Goal: Browse casually

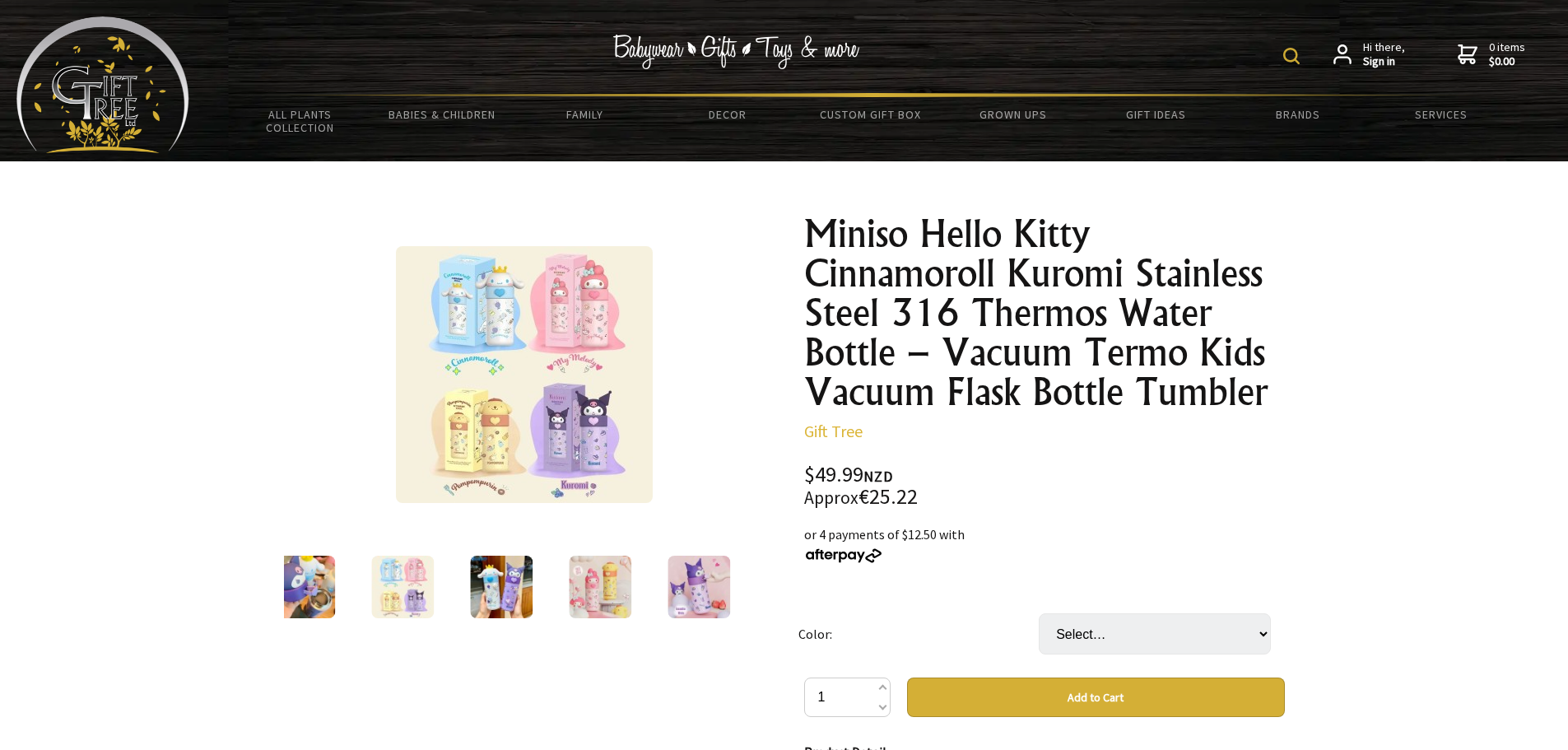
click at [477, 614] on img at bounding box center [501, 587] width 63 height 62
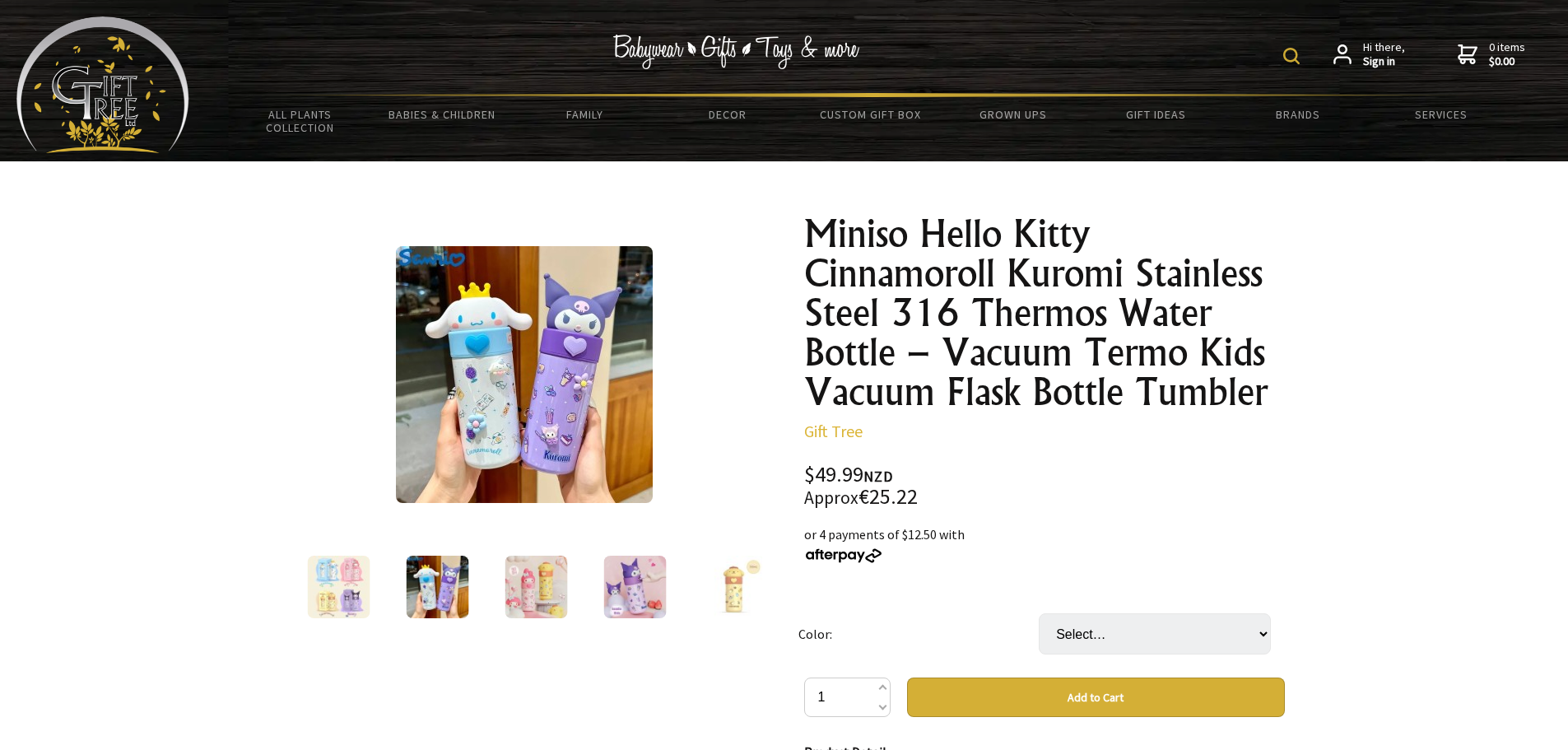
click at [477, 614] on div at bounding box center [437, 587] width 99 height 69
click at [547, 595] on img at bounding box center [536, 587] width 63 height 62
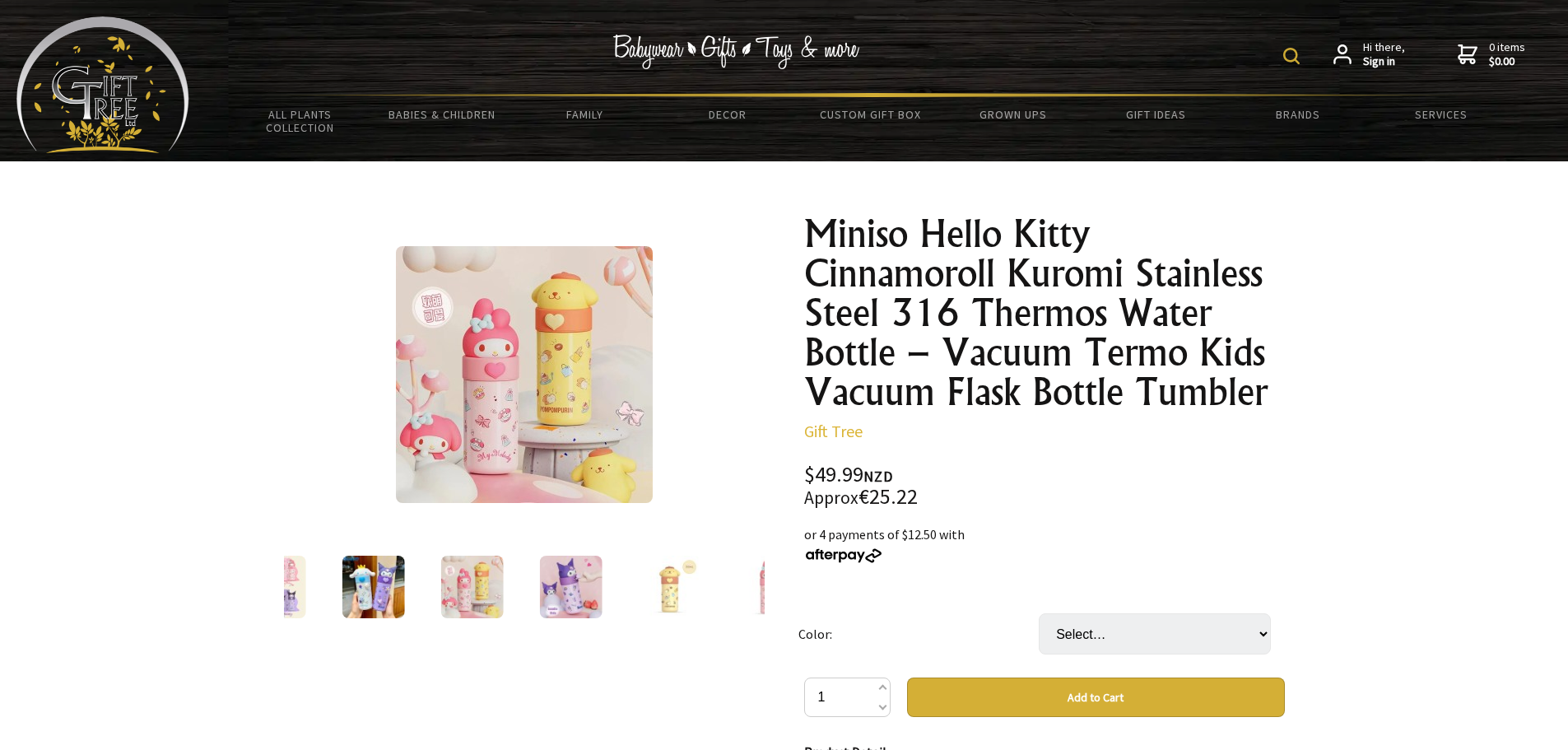
click at [557, 591] on img at bounding box center [570, 587] width 63 height 62
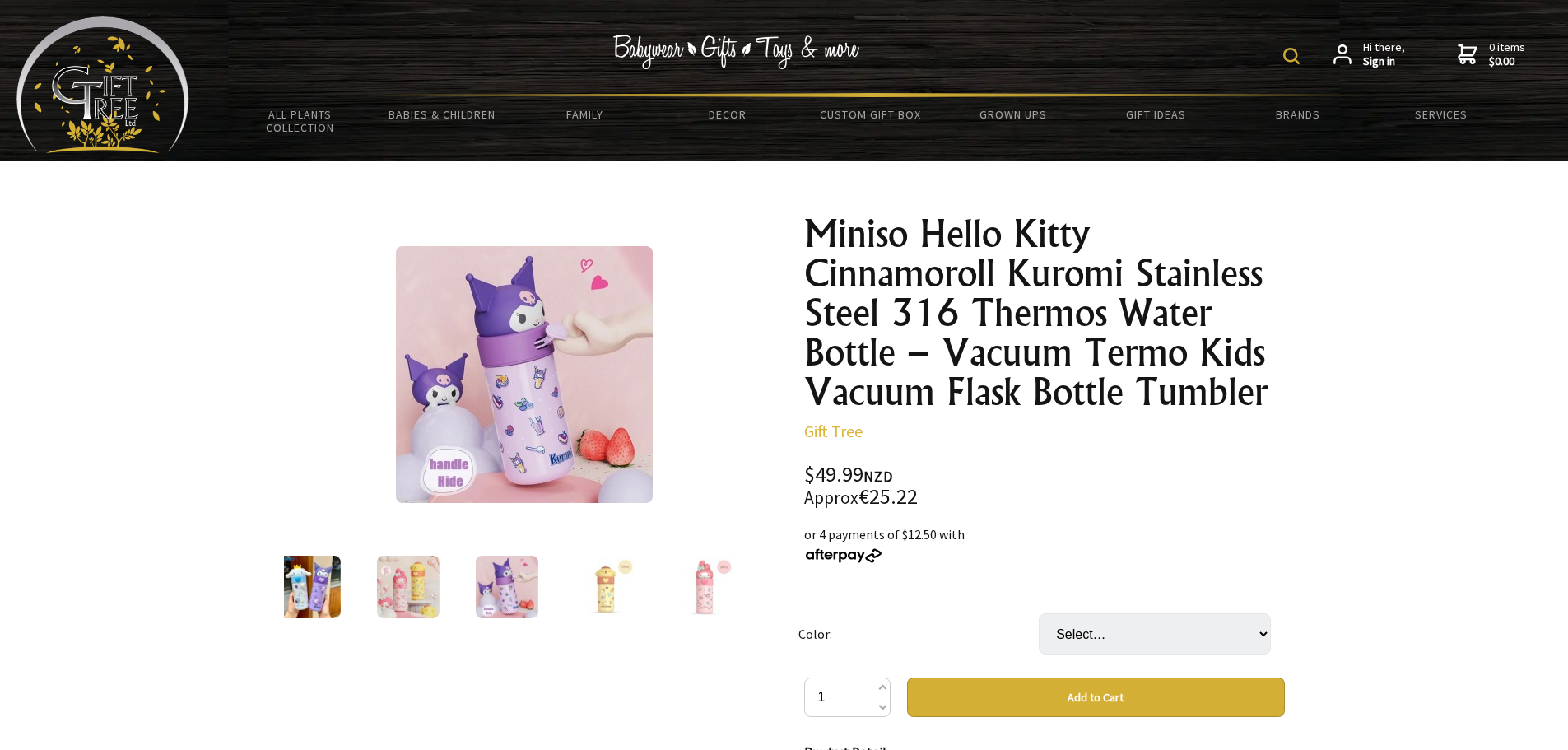
click at [606, 588] on img at bounding box center [605, 587] width 63 height 62
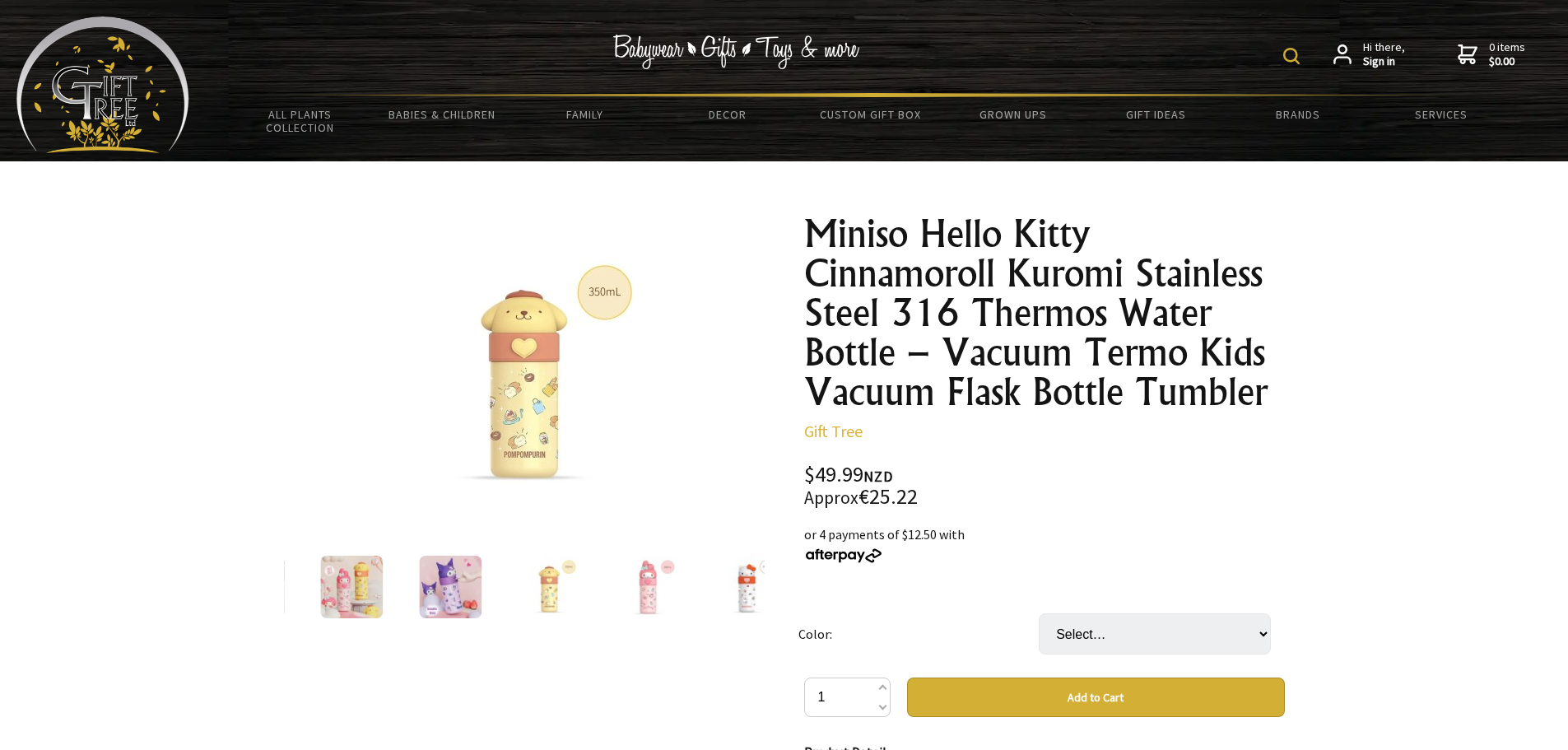
click at [684, 595] on div at bounding box center [444, 587] width 481 height 69
click at [621, 601] on img at bounding box center [640, 587] width 63 height 62
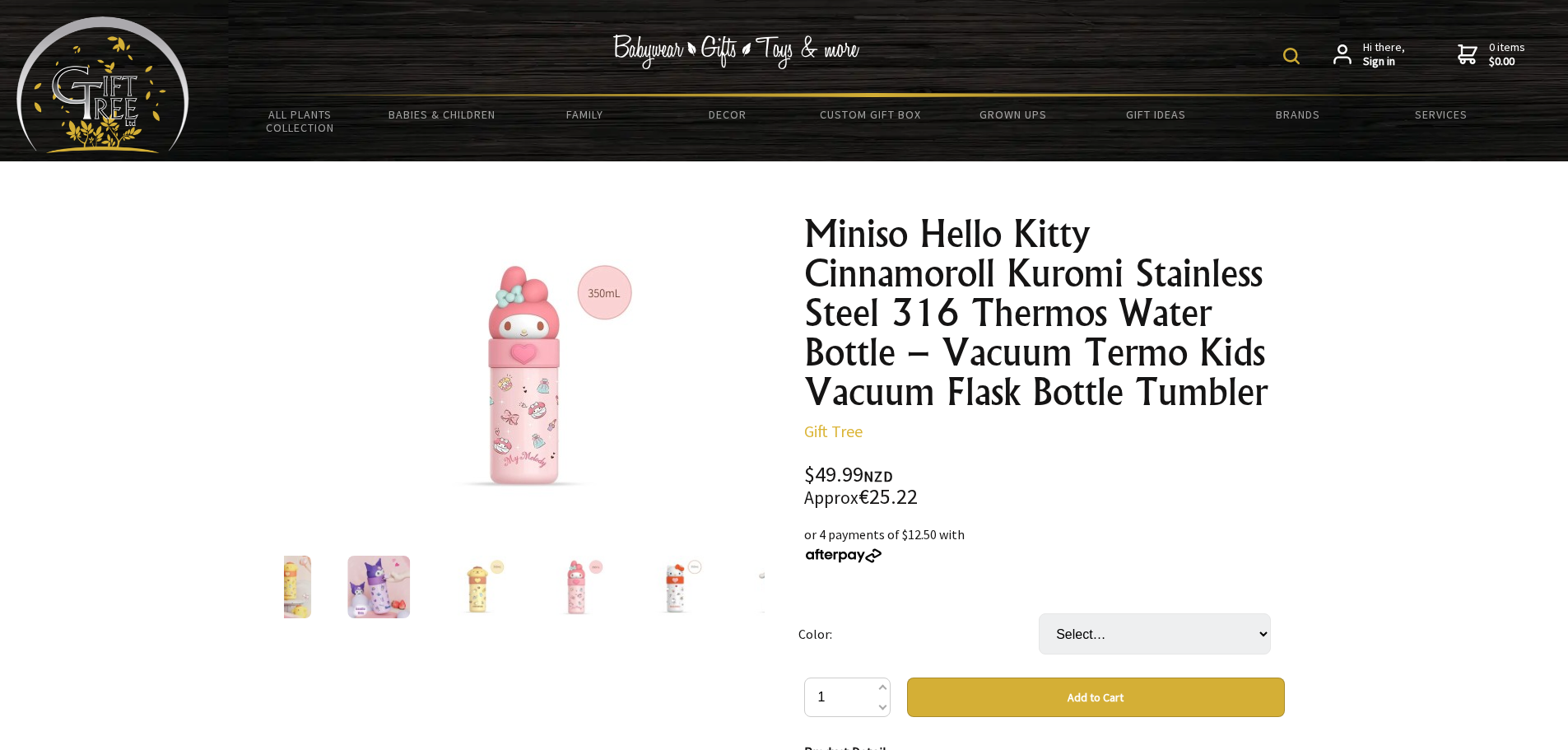
click at [686, 594] on img at bounding box center [675, 587] width 63 height 62
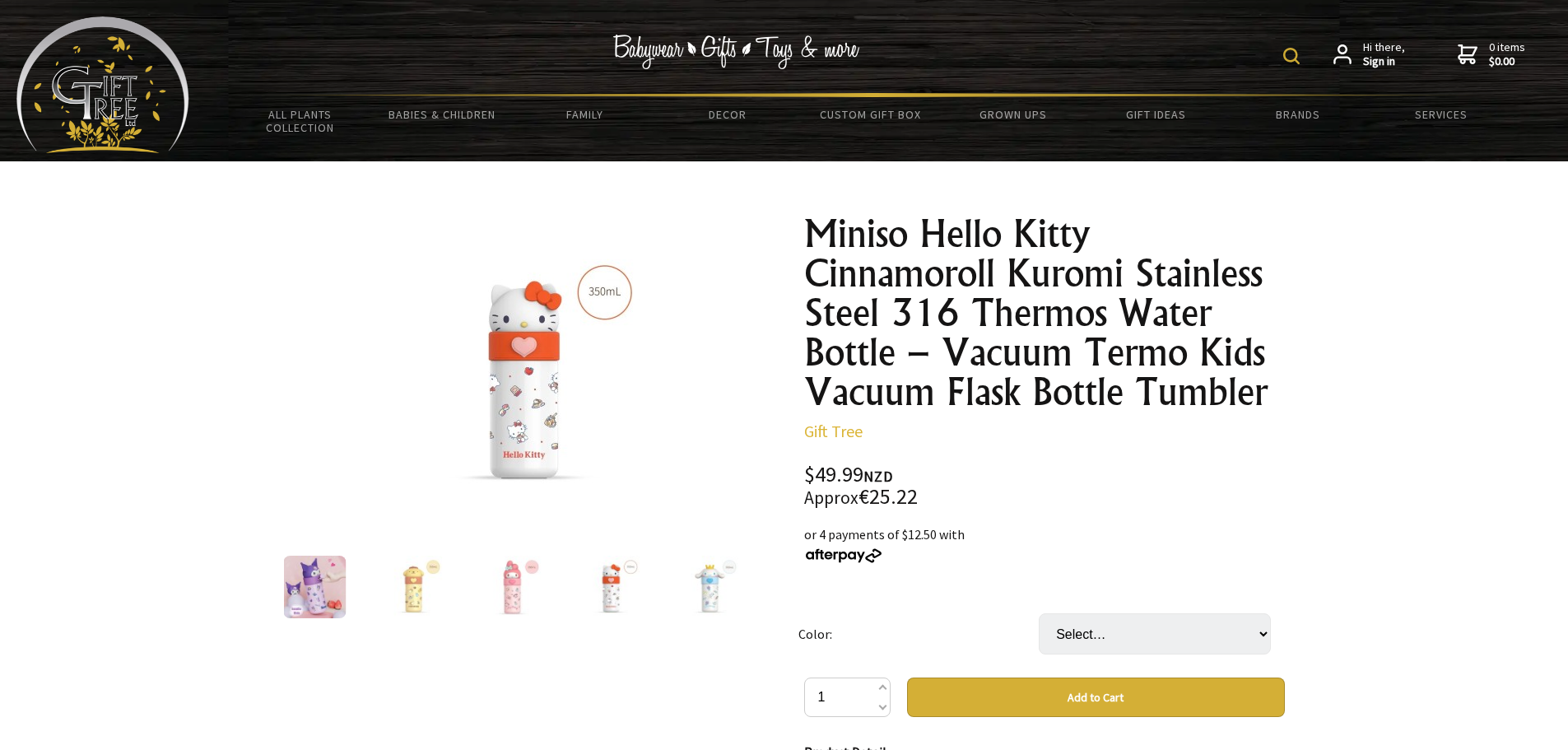
click at [729, 596] on img at bounding box center [710, 587] width 63 height 62
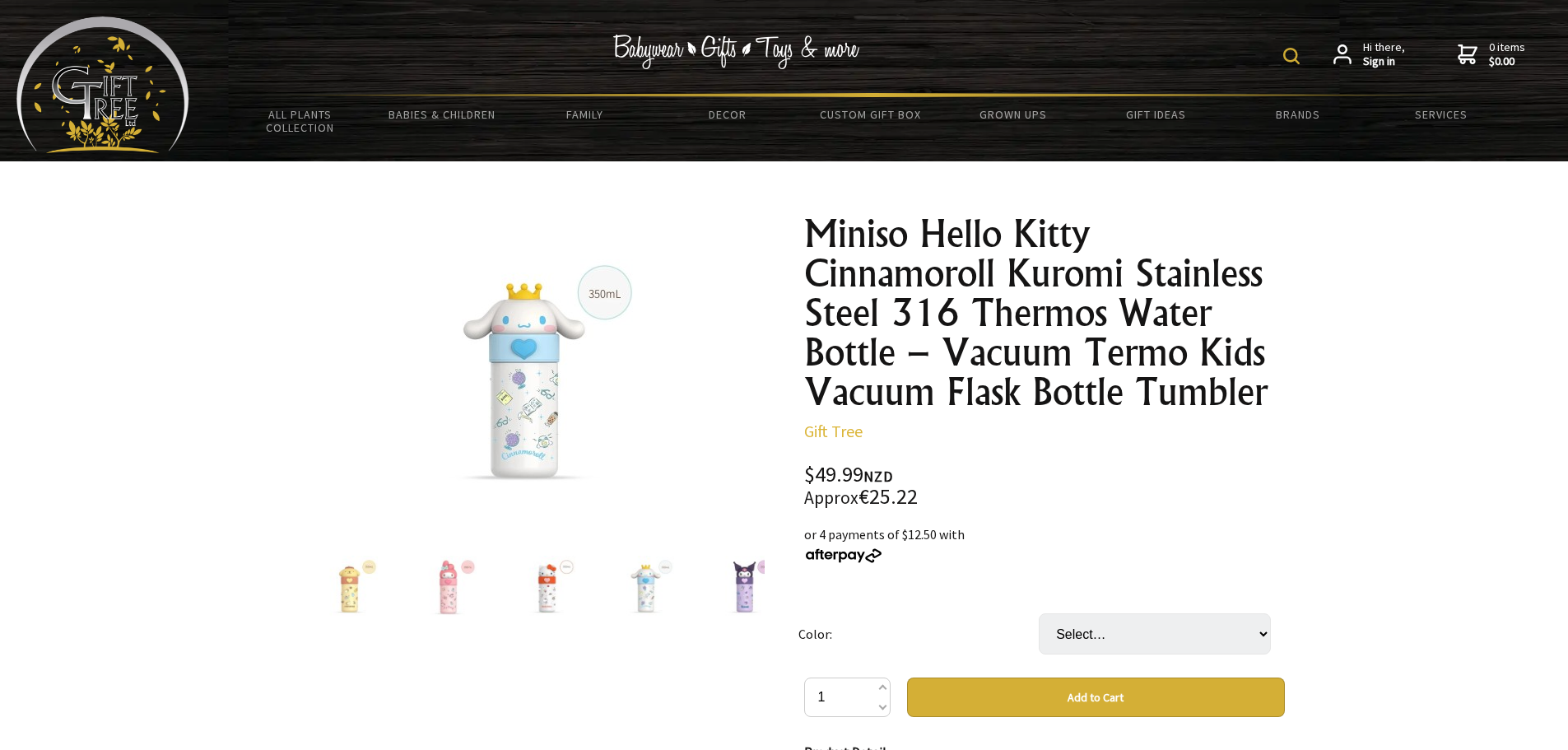
click at [729, 596] on img at bounding box center [744, 587] width 63 height 62
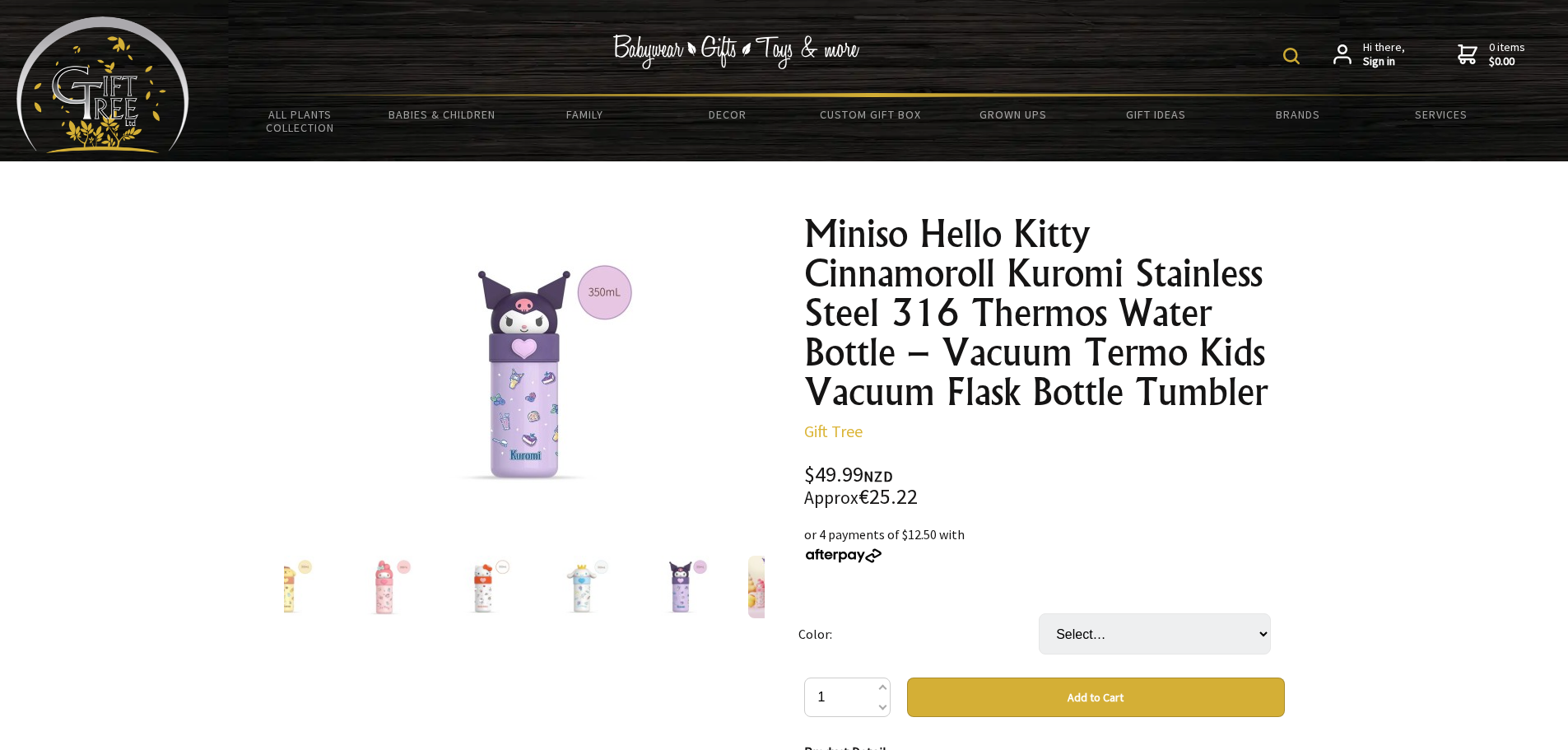
click at [729, 596] on div at bounding box center [778, 587] width 99 height 69
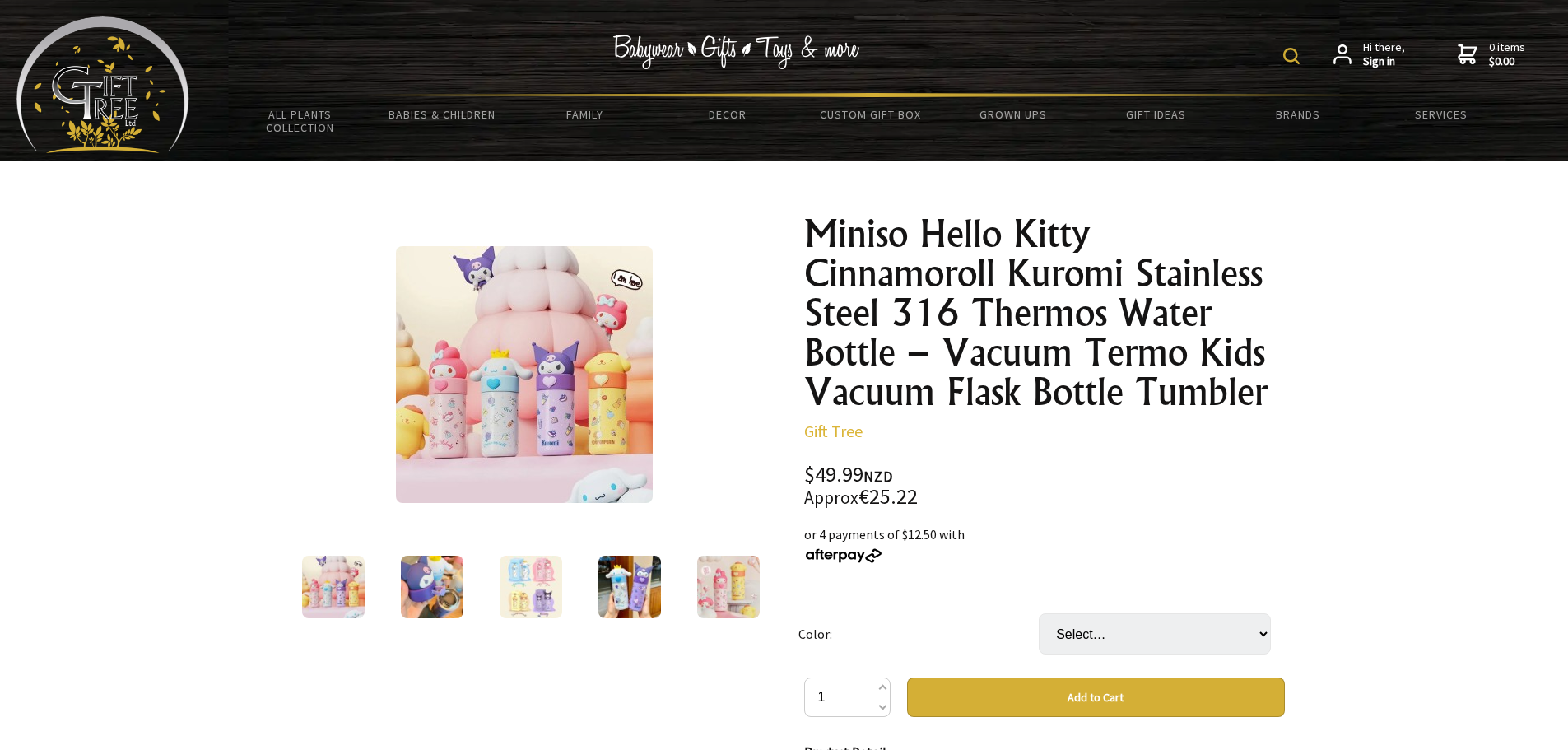
click at [729, 596] on img at bounding box center [728, 587] width 63 height 62
